Goal: Register for event/course

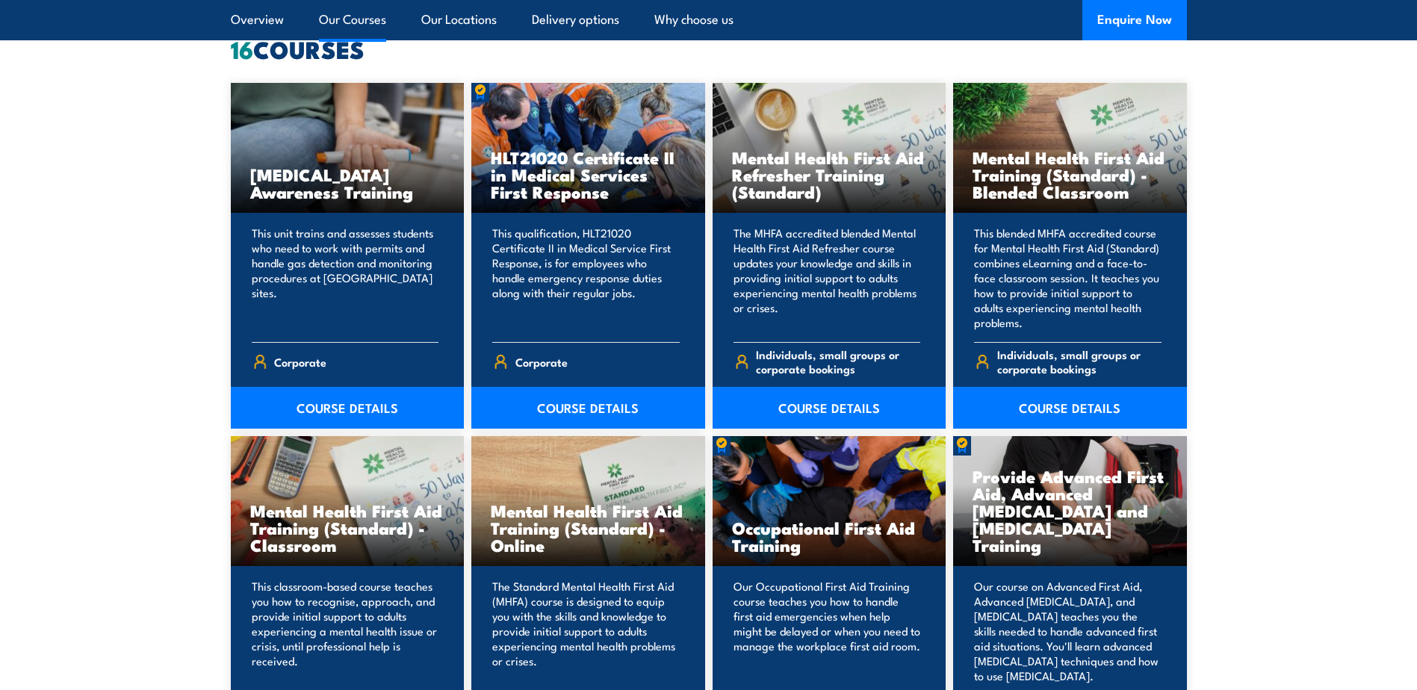
scroll to position [1195, 0]
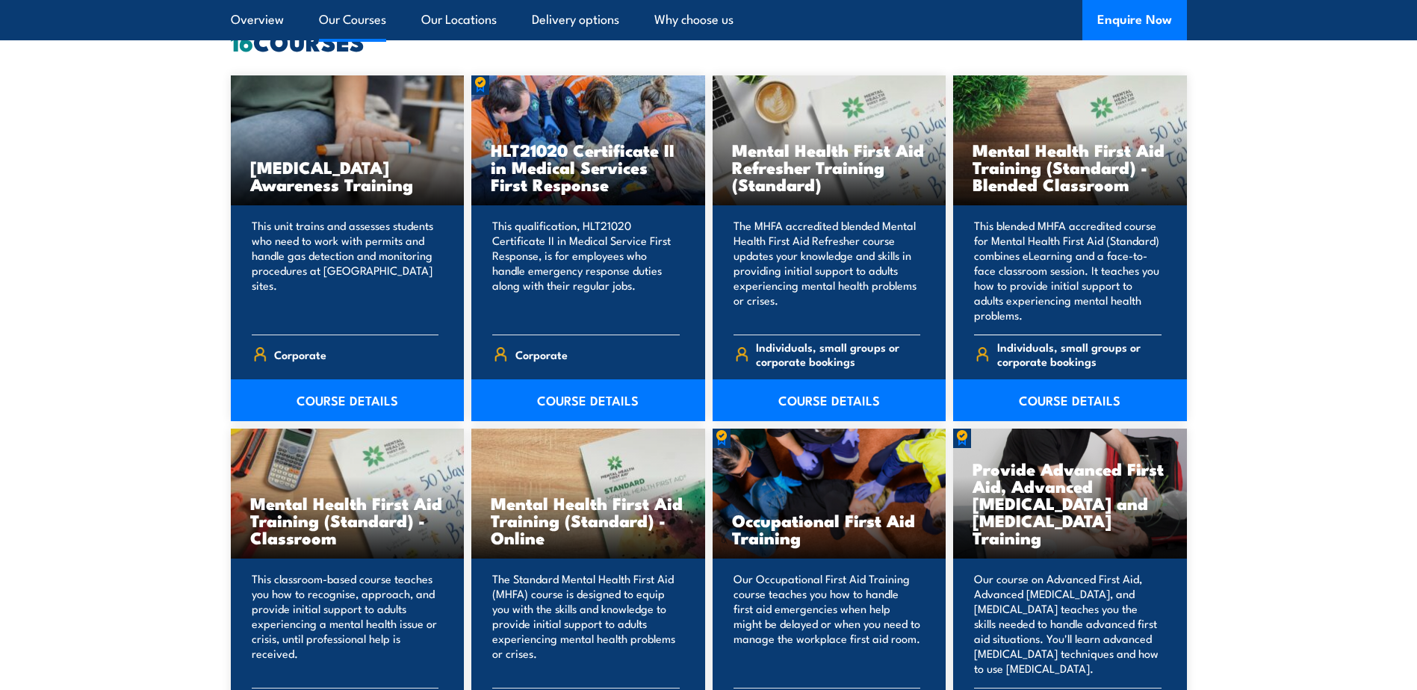
click at [1093, 261] on p "This blended MHFA accredited course for Mental Health First Aid (Standard) comb…" at bounding box center [1067, 270] width 187 height 105
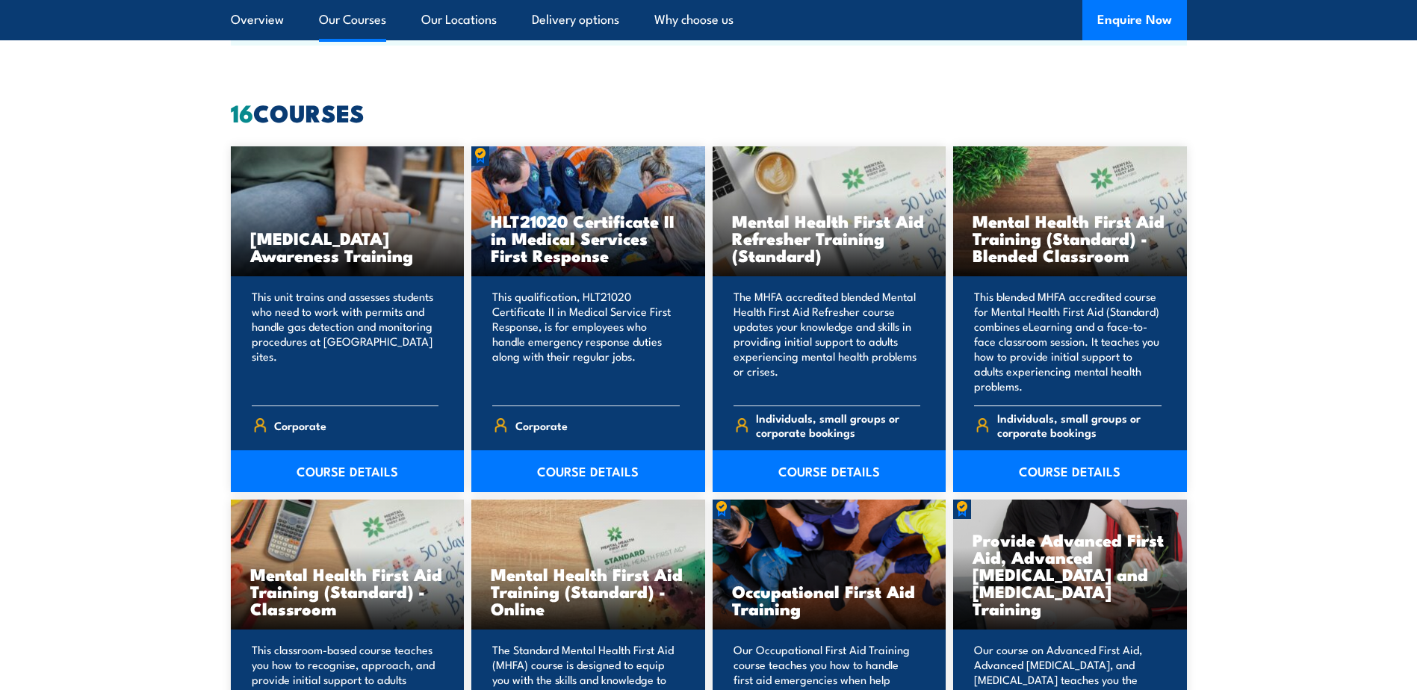
scroll to position [1120, 0]
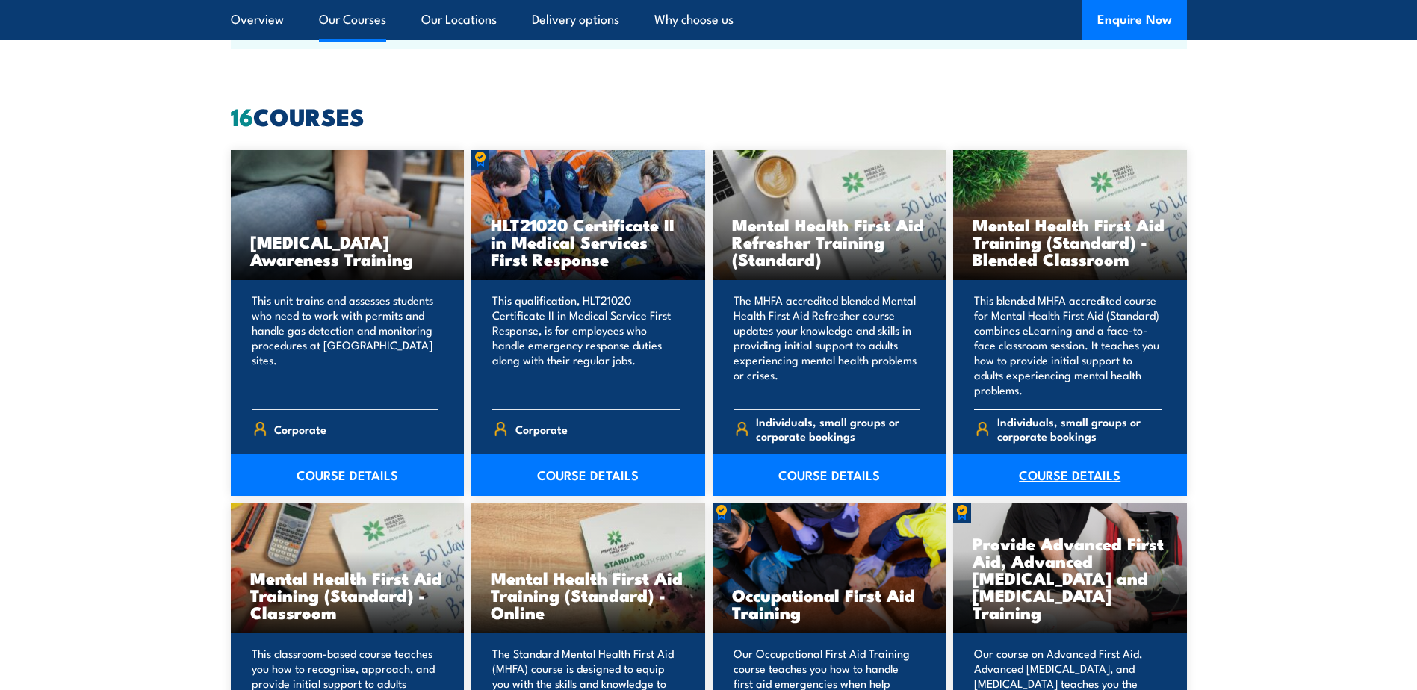
click at [1064, 474] on link "COURSE DETAILS" at bounding box center [1070, 475] width 234 height 42
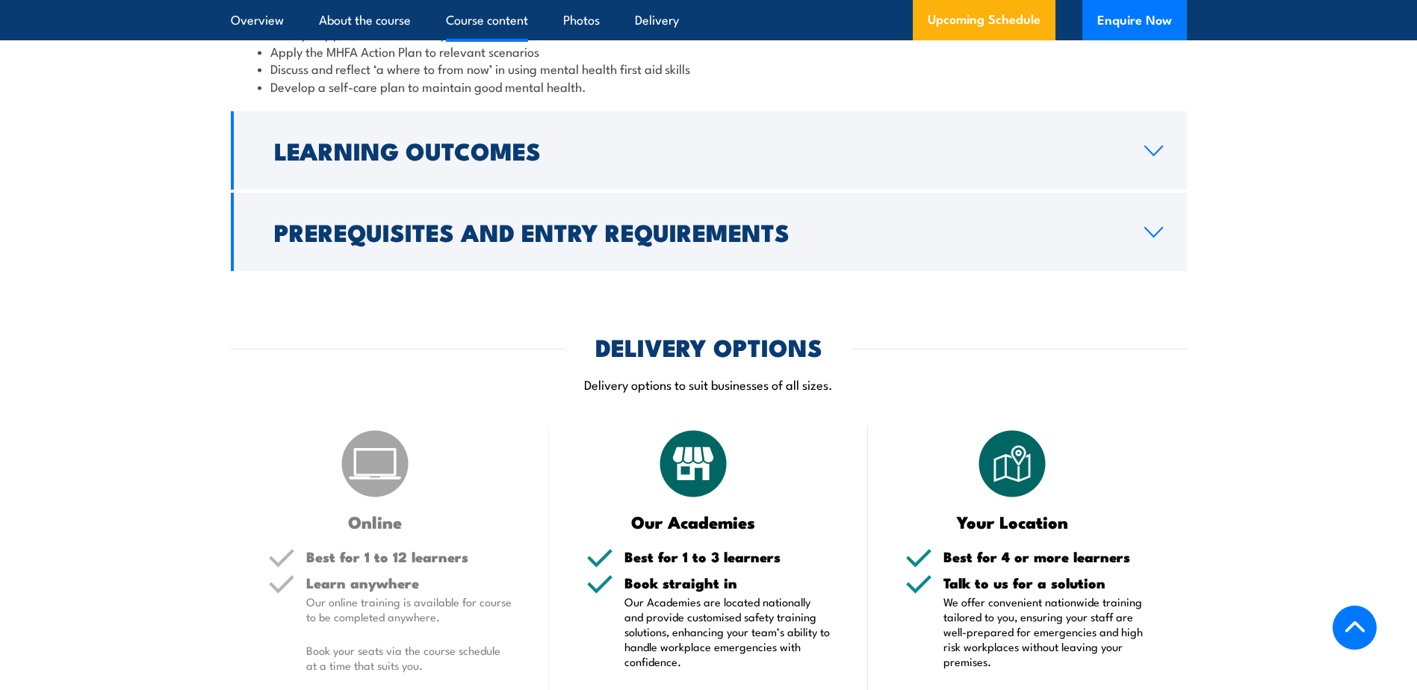
scroll to position [2017, 0]
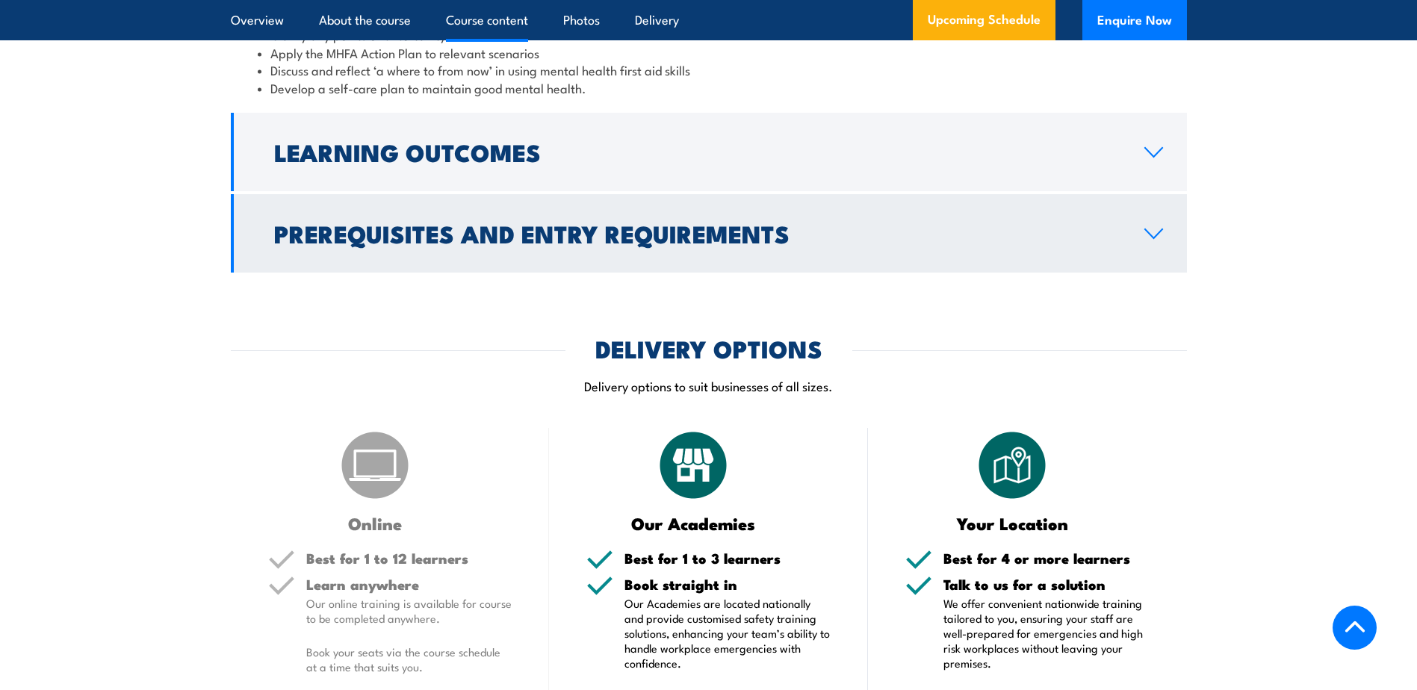
click at [551, 244] on h2 "Prerequisites and Entry Requirements" at bounding box center [697, 233] width 846 height 21
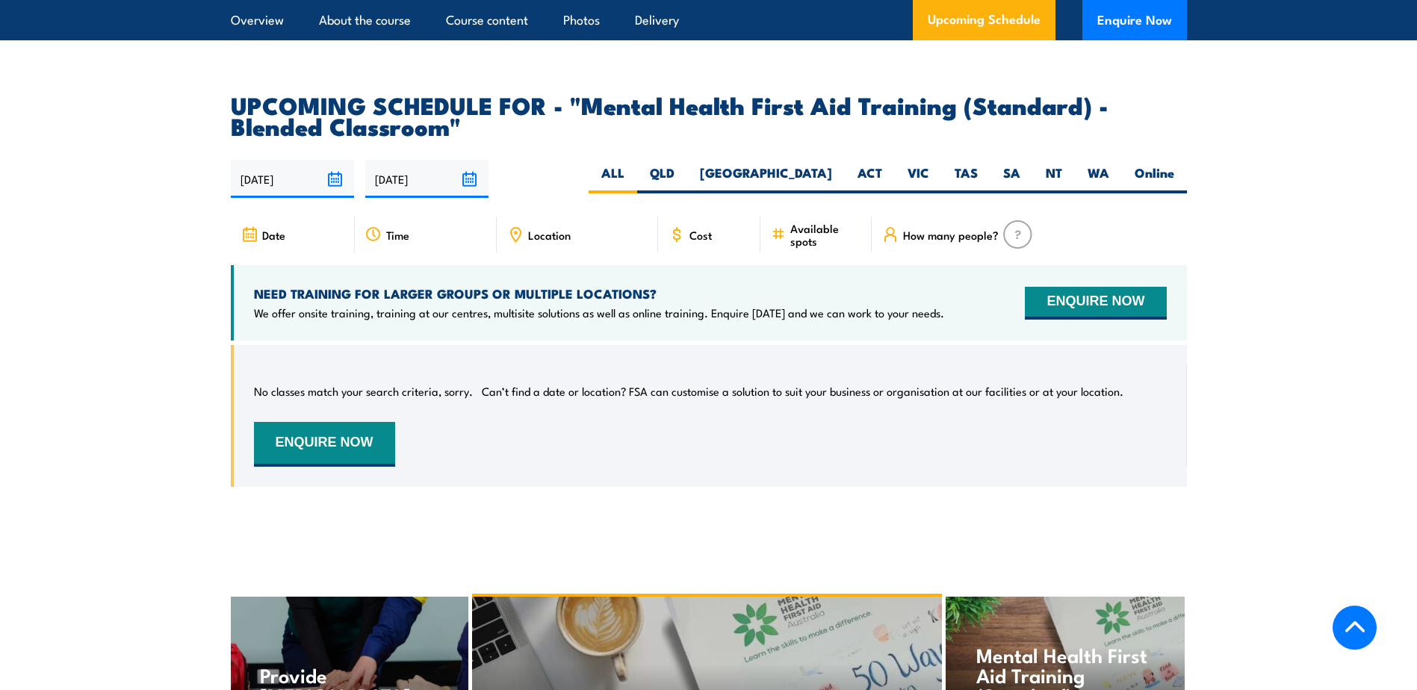
scroll to position [2596, 0]
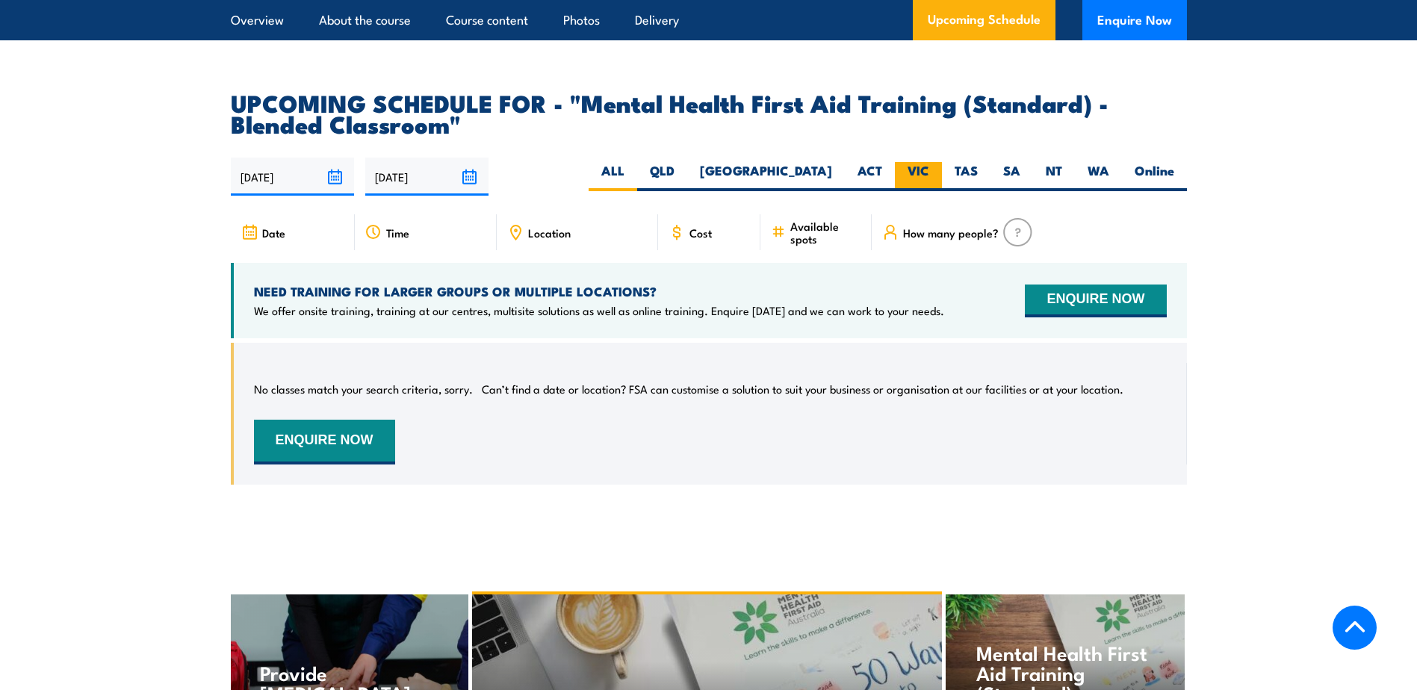
click at [920, 191] on label "VIC" at bounding box center [918, 176] width 47 height 29
click at [929, 172] on input "VIC" at bounding box center [934, 167] width 10 height 10
radio input "true"
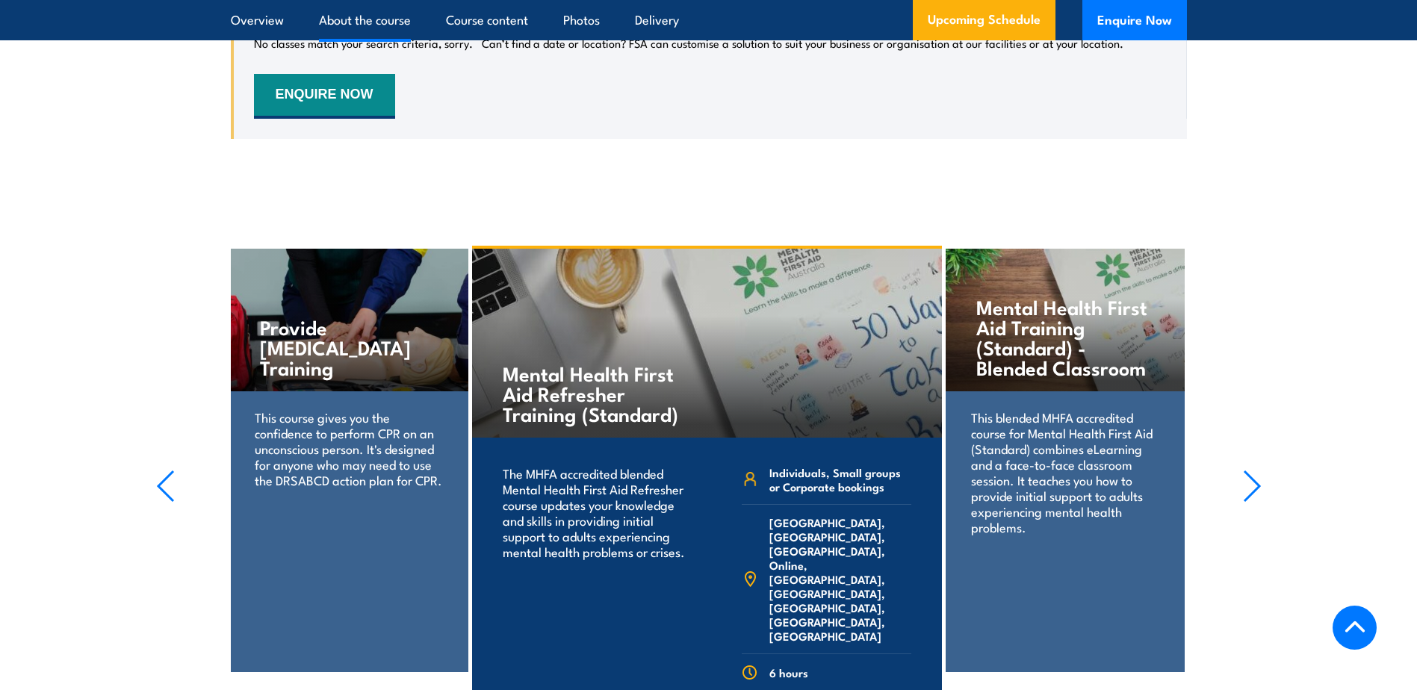
scroll to position [3203, 0]
